Goal: Task Accomplishment & Management: Complete application form

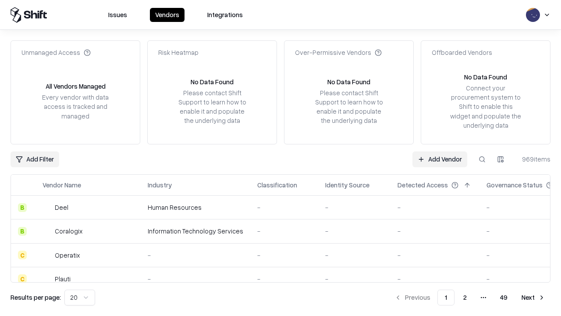
click at [440, 159] on link "Add Vendor" at bounding box center [440, 159] width 55 height 16
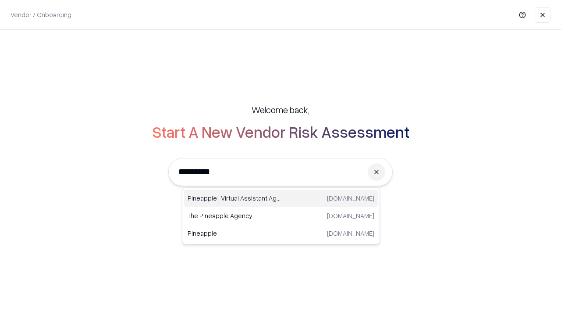
click at [281, 198] on div "Pineapple | Virtual Assistant Agency trypineapple.com" at bounding box center [281, 198] width 194 height 18
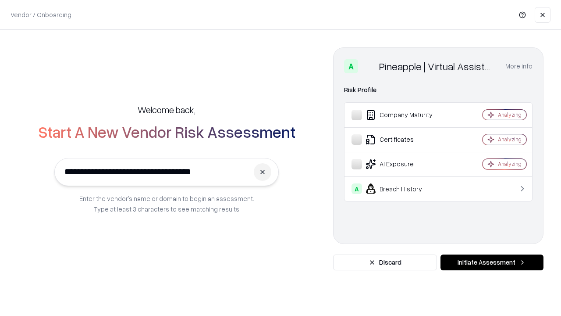
type input "**********"
click at [492, 262] on button "Initiate Assessment" at bounding box center [492, 262] width 103 height 16
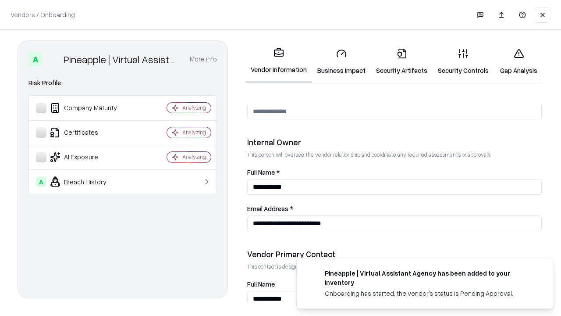
scroll to position [454, 0]
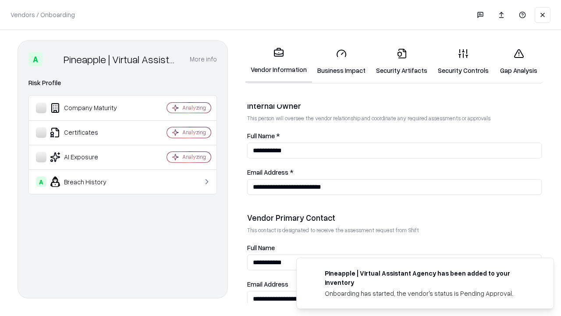
click at [342, 61] on link "Business Impact" at bounding box center [341, 61] width 59 height 41
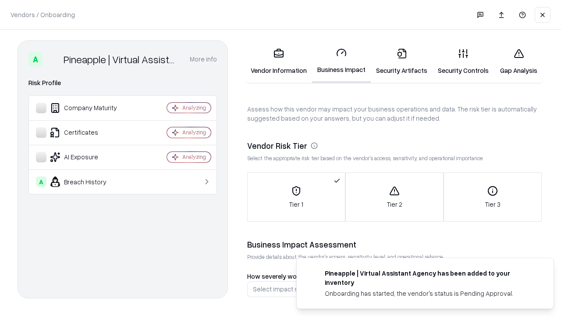
click at [402, 61] on link "Security Artifacts" at bounding box center [402, 61] width 62 height 41
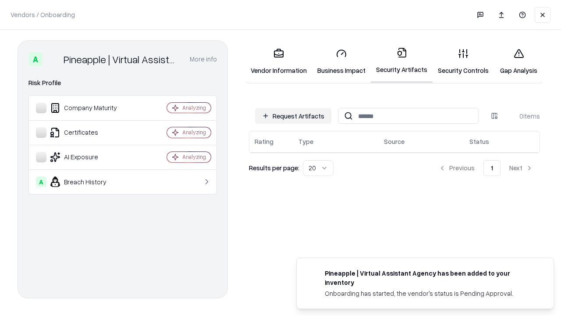
click at [293, 116] on button "Request Artifacts" at bounding box center [293, 116] width 76 height 16
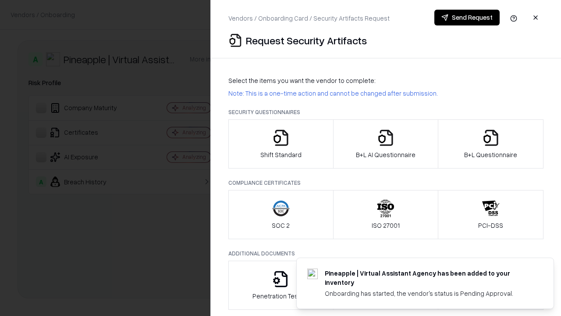
click at [281, 144] on icon "button" at bounding box center [281, 138] width 18 height 18
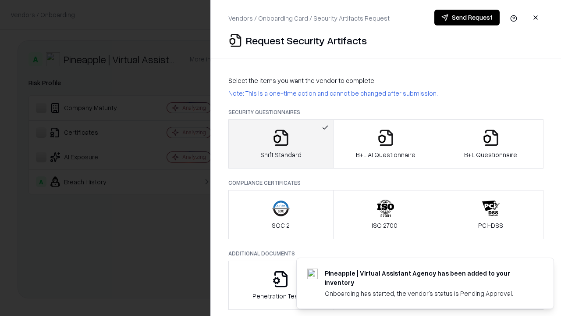
click at [467, 18] on button "Send Request" at bounding box center [467, 18] width 65 height 16
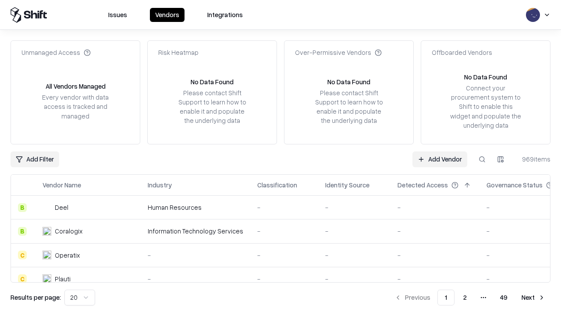
click at [482, 159] on button at bounding box center [482, 159] width 16 height 16
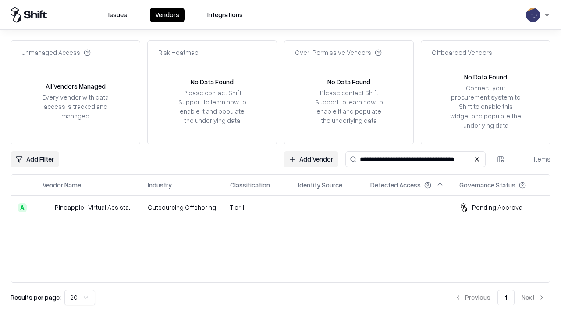
type input "**********"
click at [286, 207] on td "Tier 1" at bounding box center [257, 208] width 68 height 24
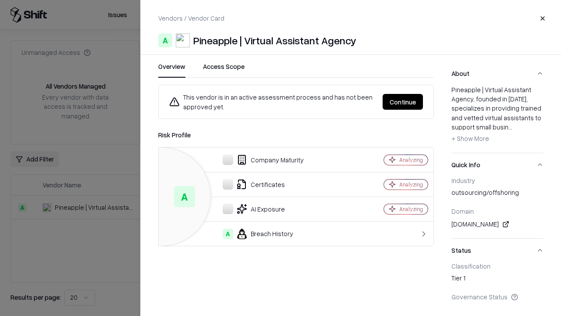
click at [403, 102] on button "Continue" at bounding box center [403, 102] width 40 height 16
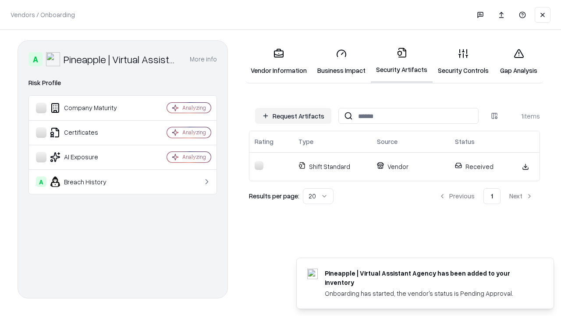
click at [519, 61] on link "Gap Analysis" at bounding box center [519, 61] width 50 height 41
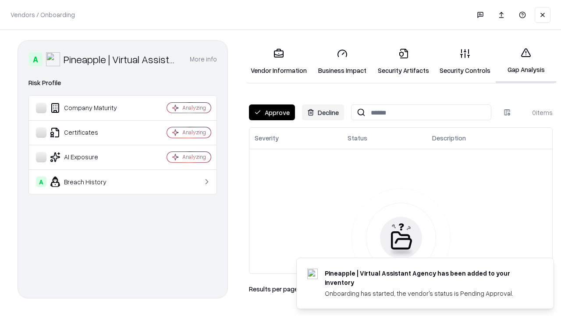
click at [272, 112] on button "Approve" at bounding box center [272, 112] width 46 height 16
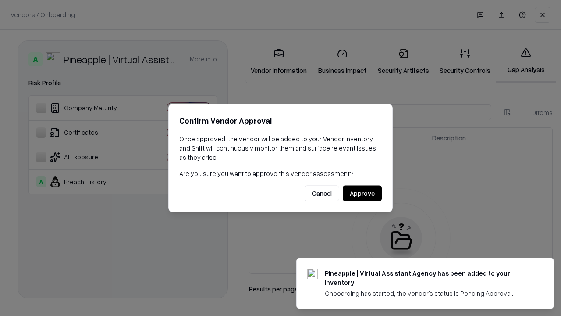
click at [362, 193] on button "Approve" at bounding box center [362, 193] width 39 height 16
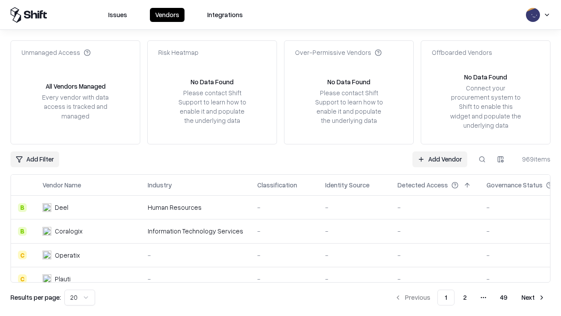
type input "**********"
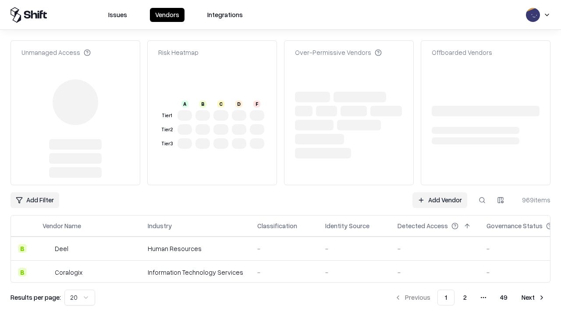
click at [440, 192] on link "Add Vendor" at bounding box center [440, 200] width 55 height 16
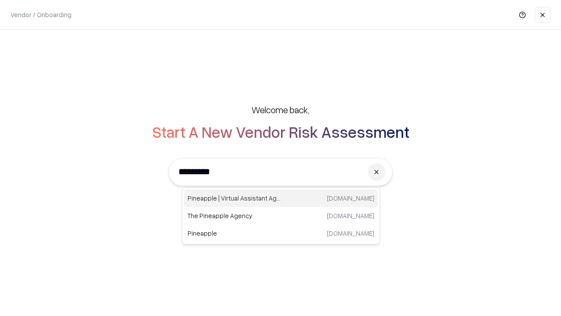
click at [281, 198] on div "Pineapple | Virtual Assistant Agency trypineapple.com" at bounding box center [281, 198] width 194 height 18
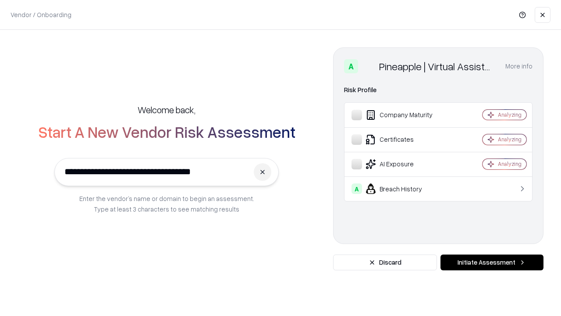
type input "**********"
click at [492, 262] on button "Initiate Assessment" at bounding box center [492, 262] width 103 height 16
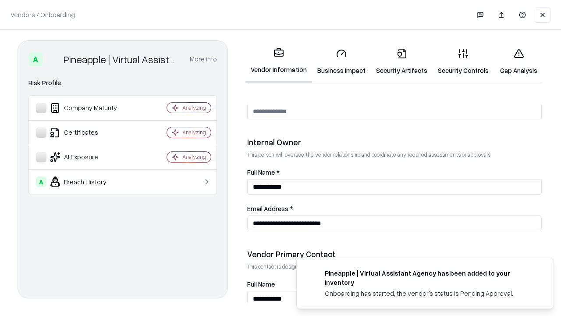
scroll to position [454, 0]
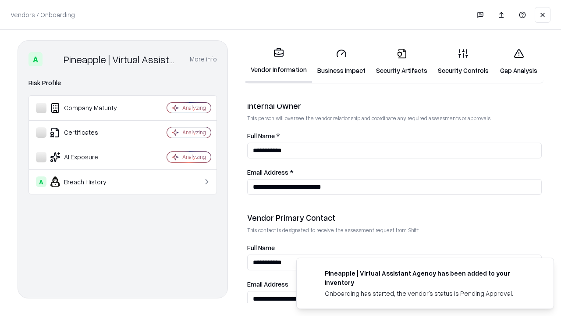
click at [519, 61] on link "Gap Analysis" at bounding box center [519, 61] width 50 height 41
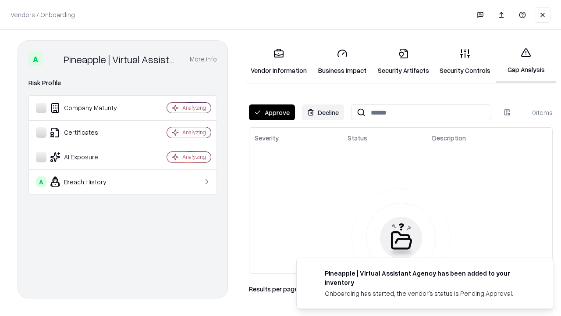
click at [272, 112] on button "Approve" at bounding box center [272, 112] width 46 height 16
